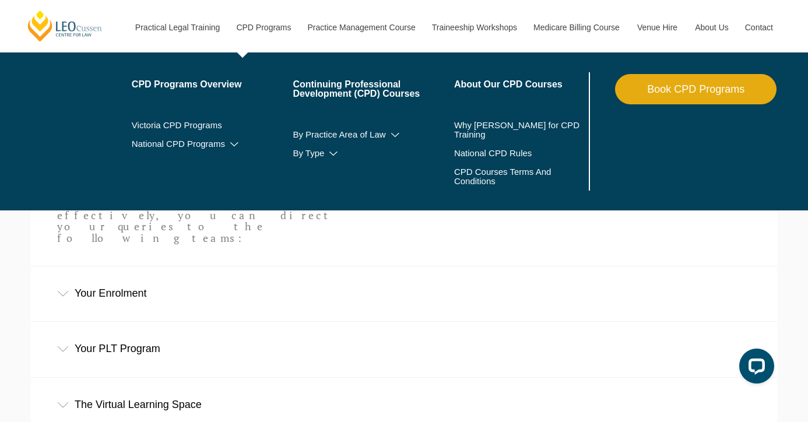
scroll to position [303, 0]
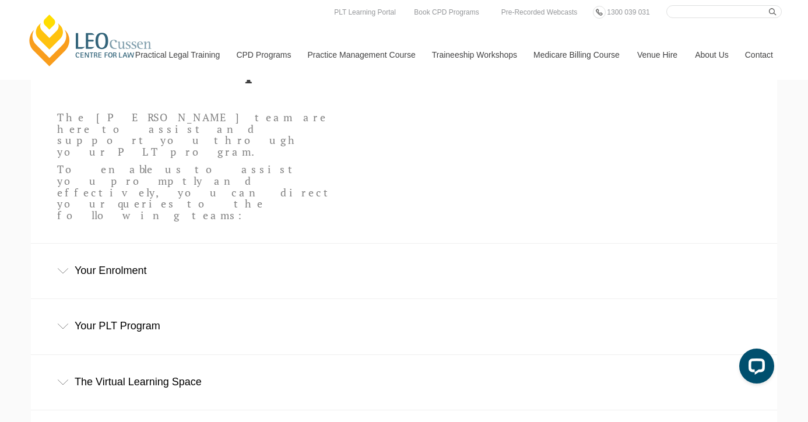
click at [173, 355] on div "The Virtual Learning Space" at bounding box center [404, 382] width 746 height 54
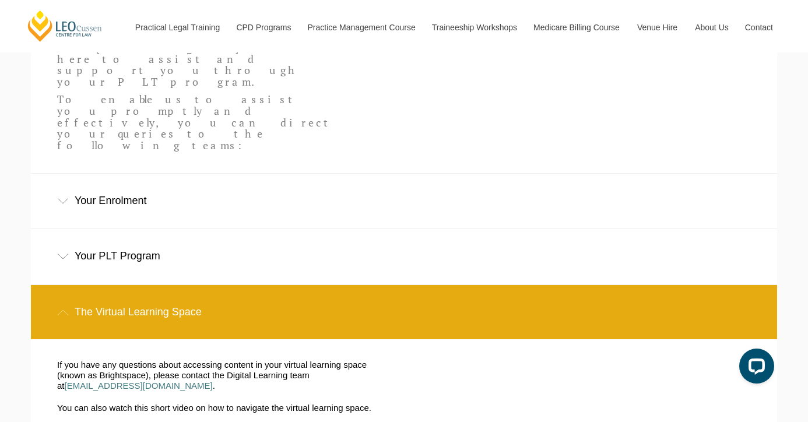
scroll to position [396, 0]
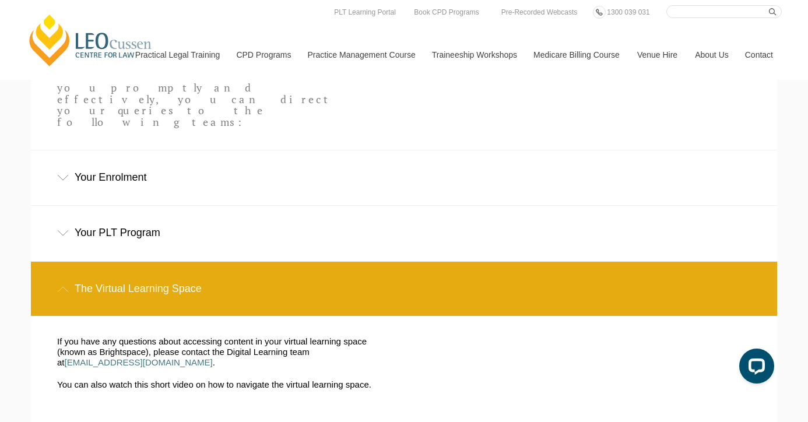
click at [90, 40] on link "[PERSON_NAME] Centre for Law" at bounding box center [90, 40] width 129 height 55
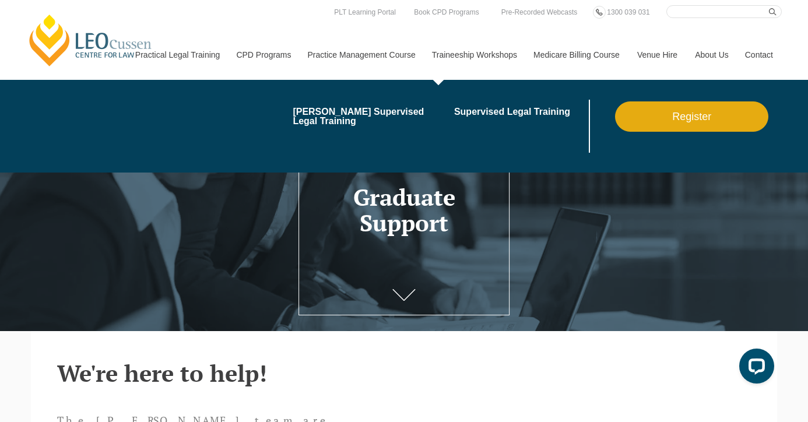
click at [459, 51] on link "Traineeship Workshops" at bounding box center [473, 55] width 101 height 50
